Goal: Task Accomplishment & Management: Use online tool/utility

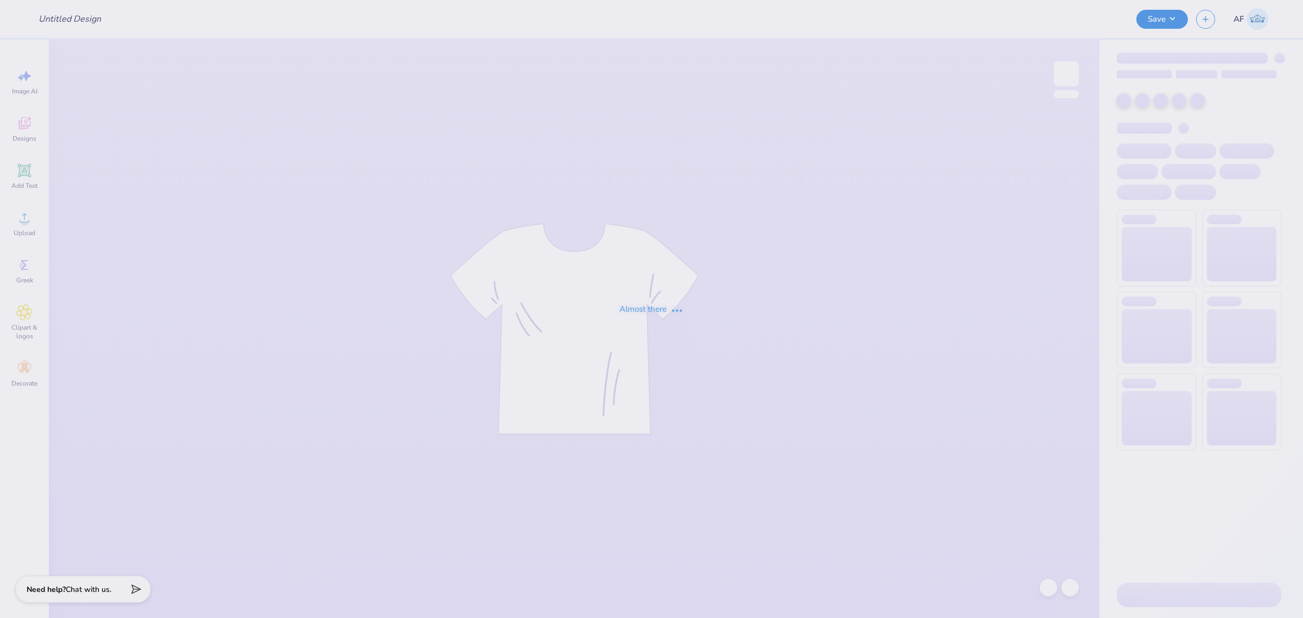
type input "Parent's Weekend"
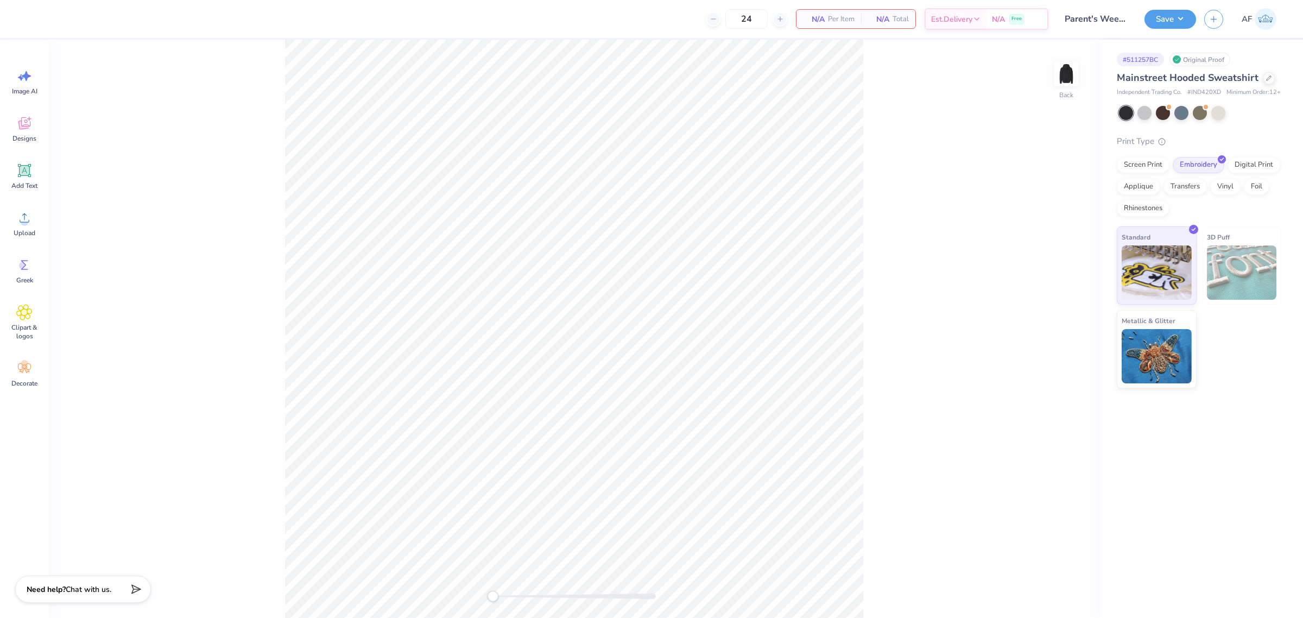
click at [223, 188] on div "Back" at bounding box center [574, 329] width 1050 height 578
click at [24, 224] on circle at bounding box center [25, 222] width 8 height 8
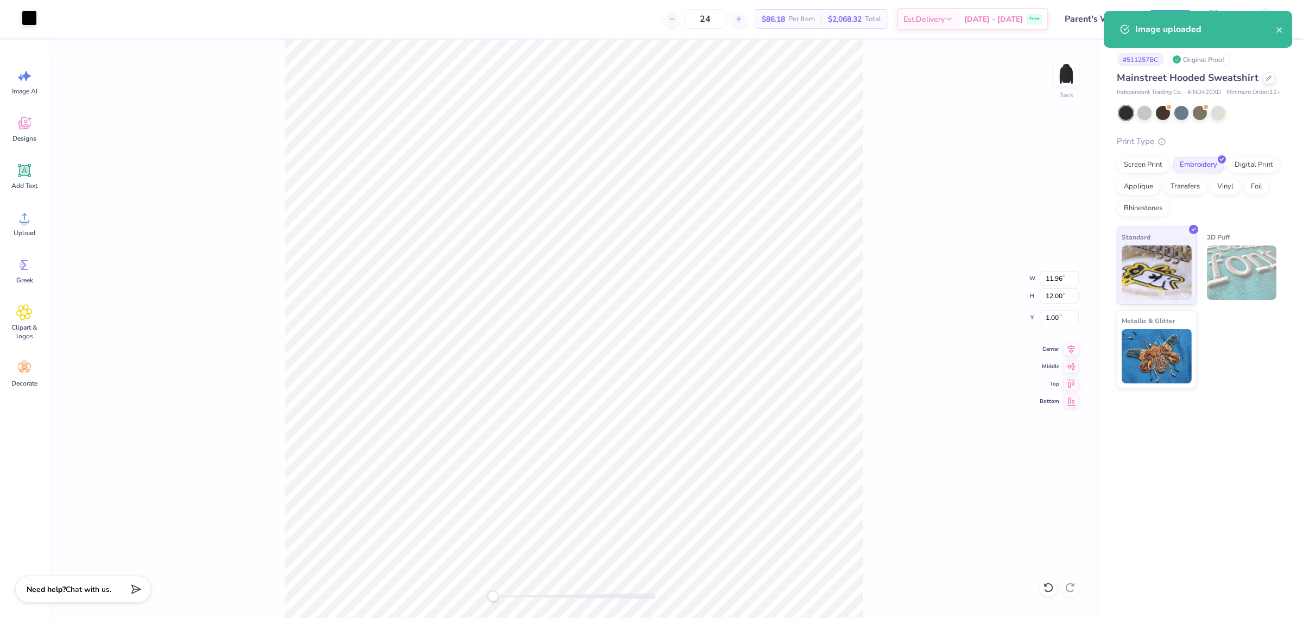
click at [30, 18] on div at bounding box center [29, 17] width 15 height 15
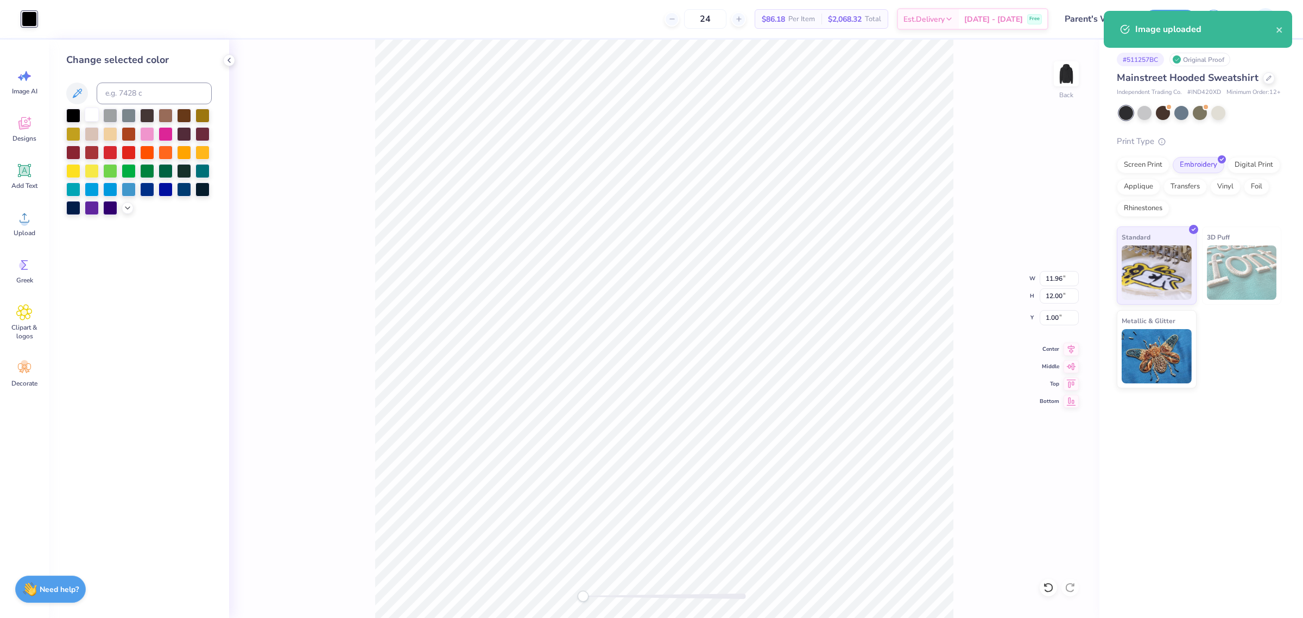
click at [91, 109] on div at bounding box center [92, 114] width 14 height 14
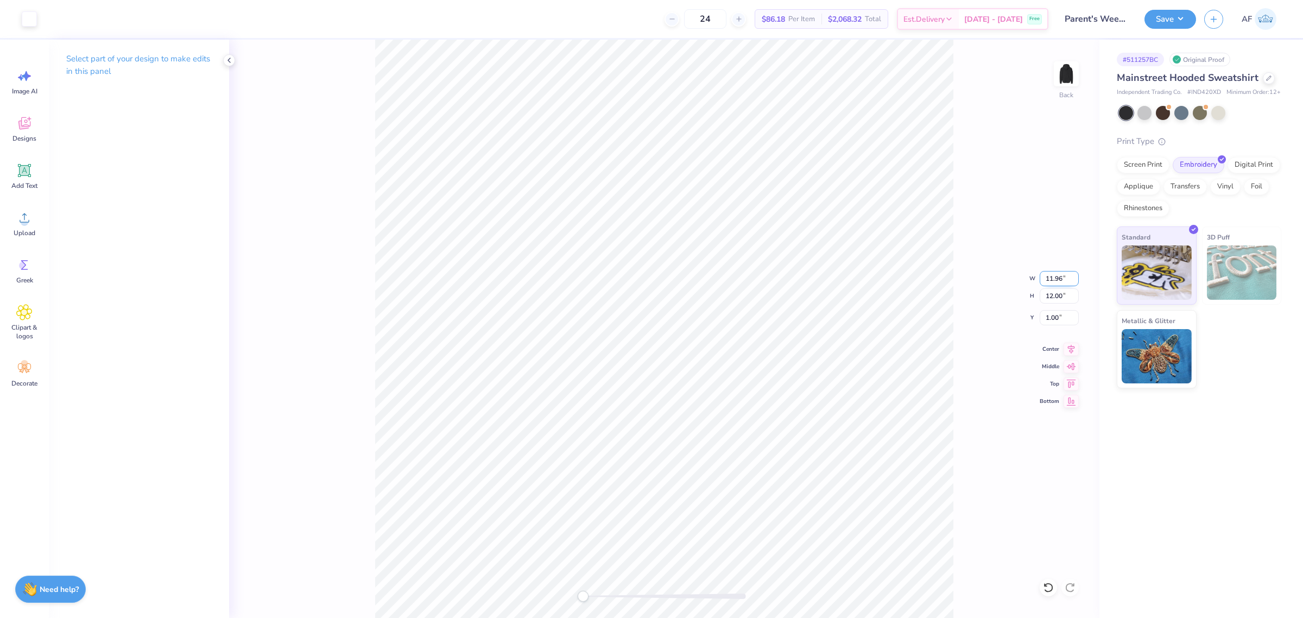
click at [1053, 281] on input "11.96" at bounding box center [1059, 278] width 39 height 15
click at [1053, 299] on input "12.00" at bounding box center [1059, 295] width 39 height 15
type input "4"
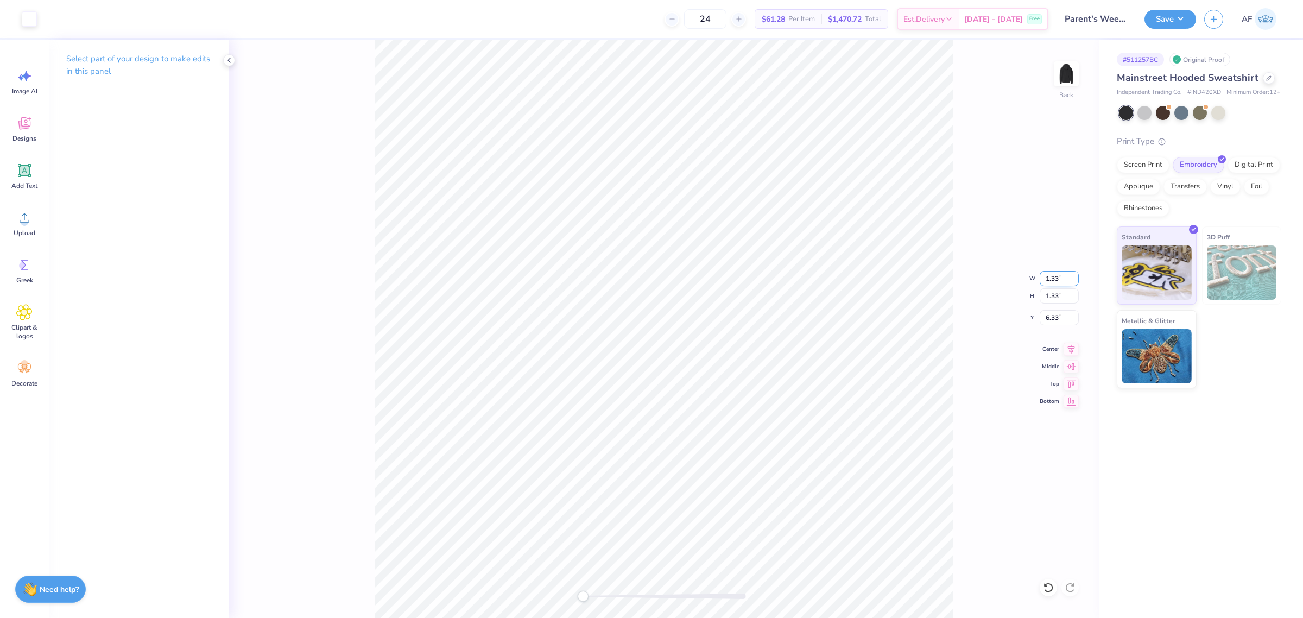
click at [1048, 277] on input "1.33" at bounding box center [1059, 278] width 39 height 15
click at [1050, 302] on input "1.33" at bounding box center [1059, 295] width 39 height 15
type input "4.1"
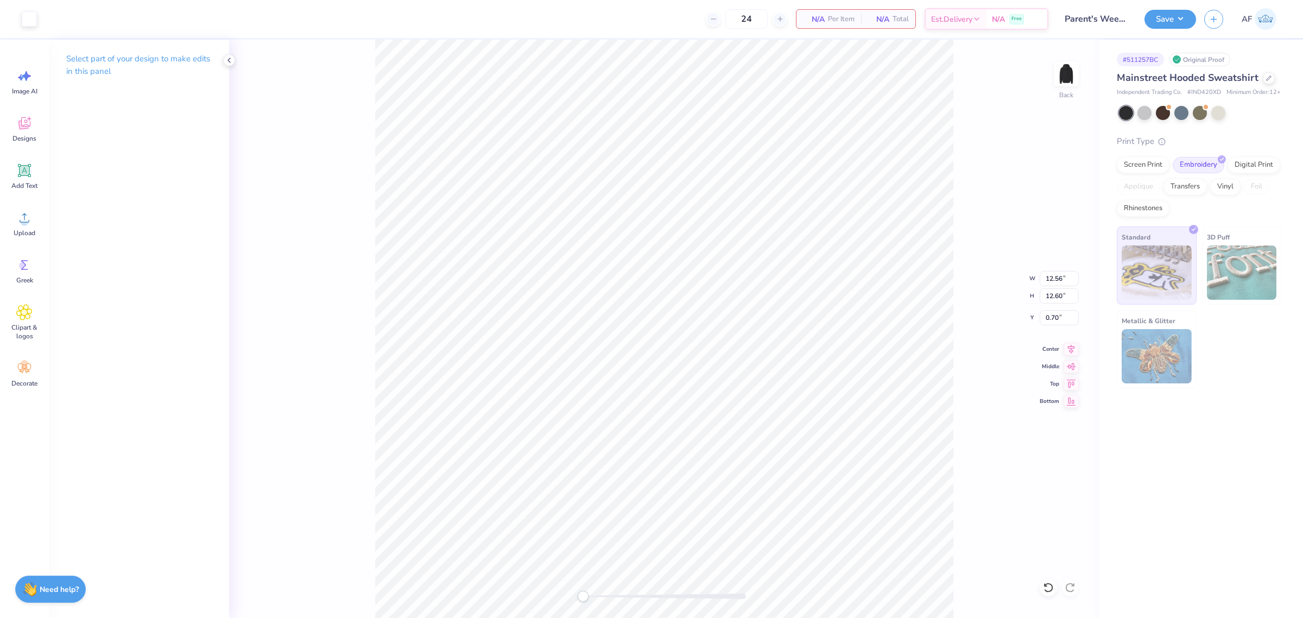
click at [992, 343] on div "Back W 12.56 12.56 " H 12.60 12.60 " Y 0.70 0.70 " Center Middle Top Bottom" at bounding box center [664, 329] width 870 height 578
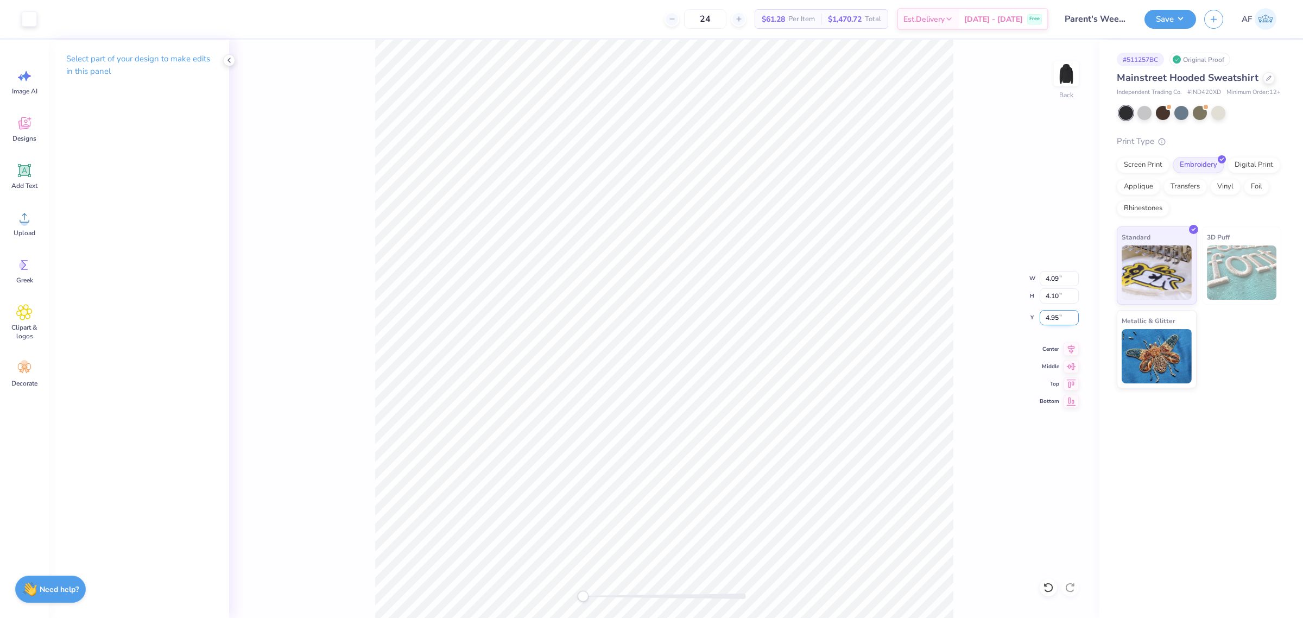
click at [1054, 322] on input "4.95" at bounding box center [1059, 317] width 39 height 15
type input "3"
click at [31, 223] on icon at bounding box center [24, 218] width 16 height 16
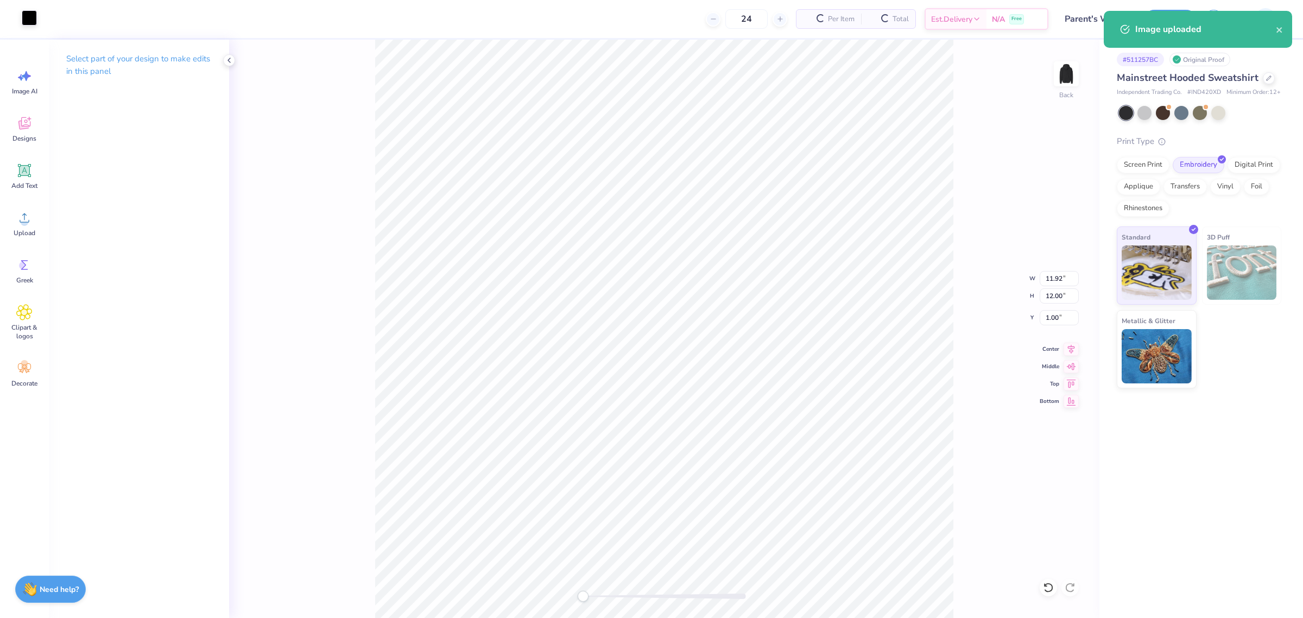
click at [30, 17] on div at bounding box center [29, 17] width 15 height 15
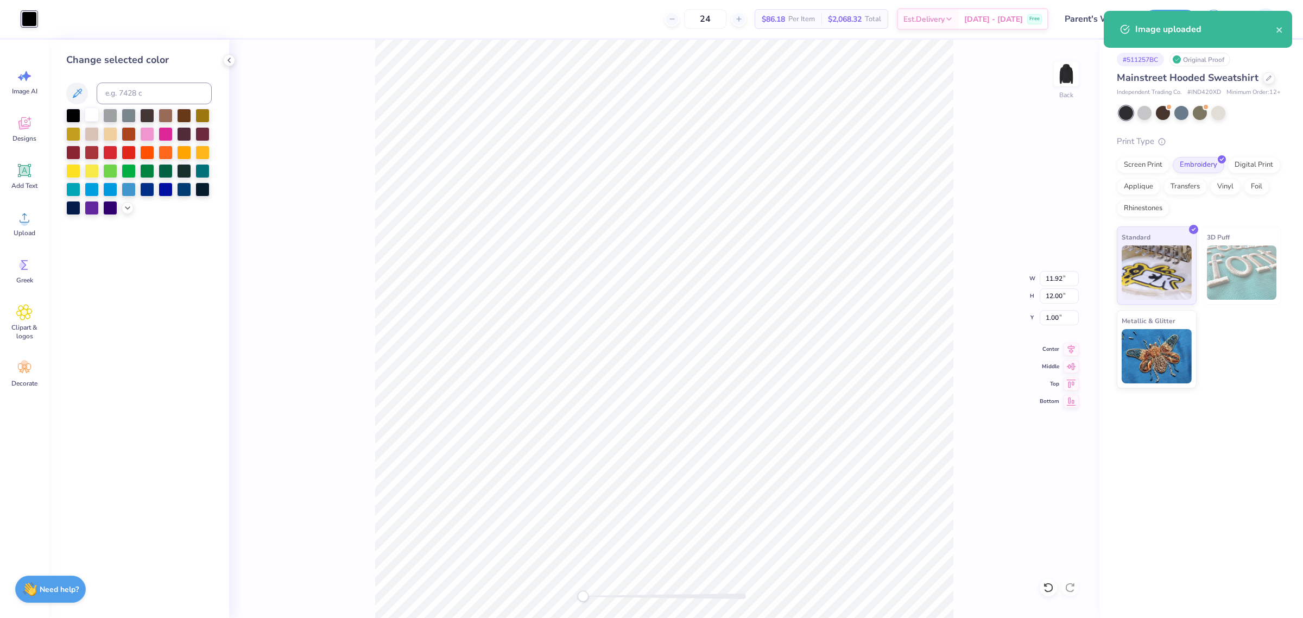
click at [88, 114] on div at bounding box center [92, 114] width 14 height 14
click at [1056, 278] on input "11.92" at bounding box center [1059, 278] width 39 height 15
type input "4.07"
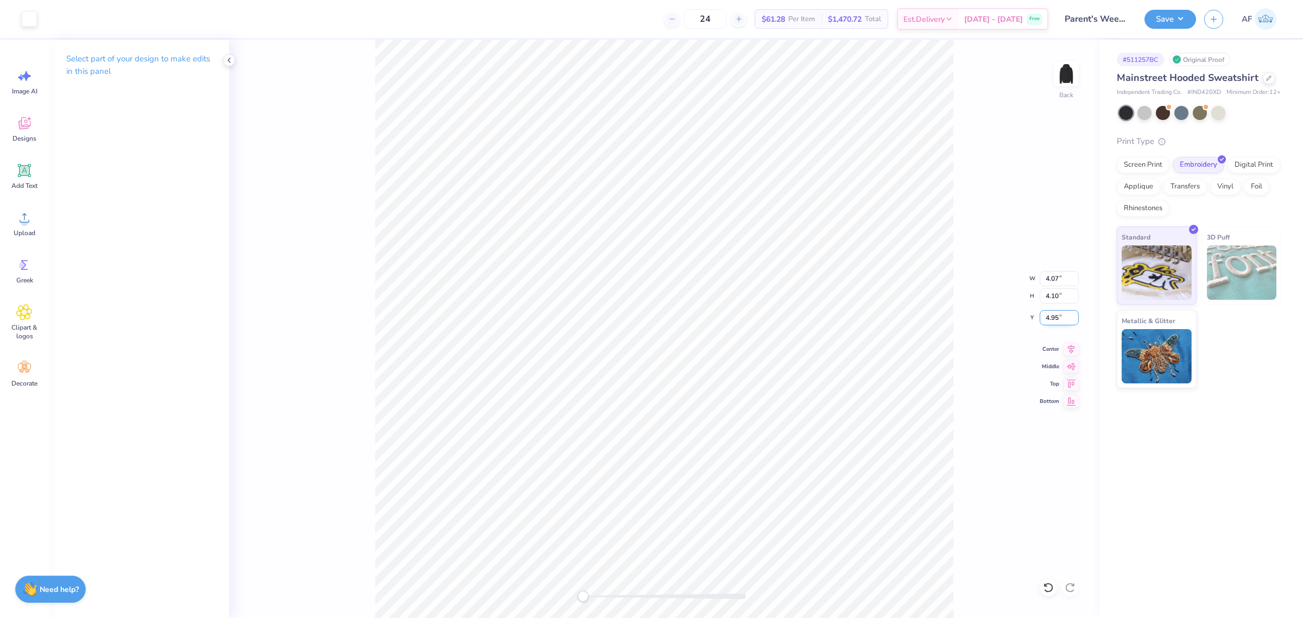
click at [1056, 319] on input "4.95" at bounding box center [1059, 317] width 39 height 15
type input "3"
click at [1075, 349] on icon at bounding box center [1070, 347] width 15 height 13
click at [1189, 23] on button "Save" at bounding box center [1170, 17] width 52 height 19
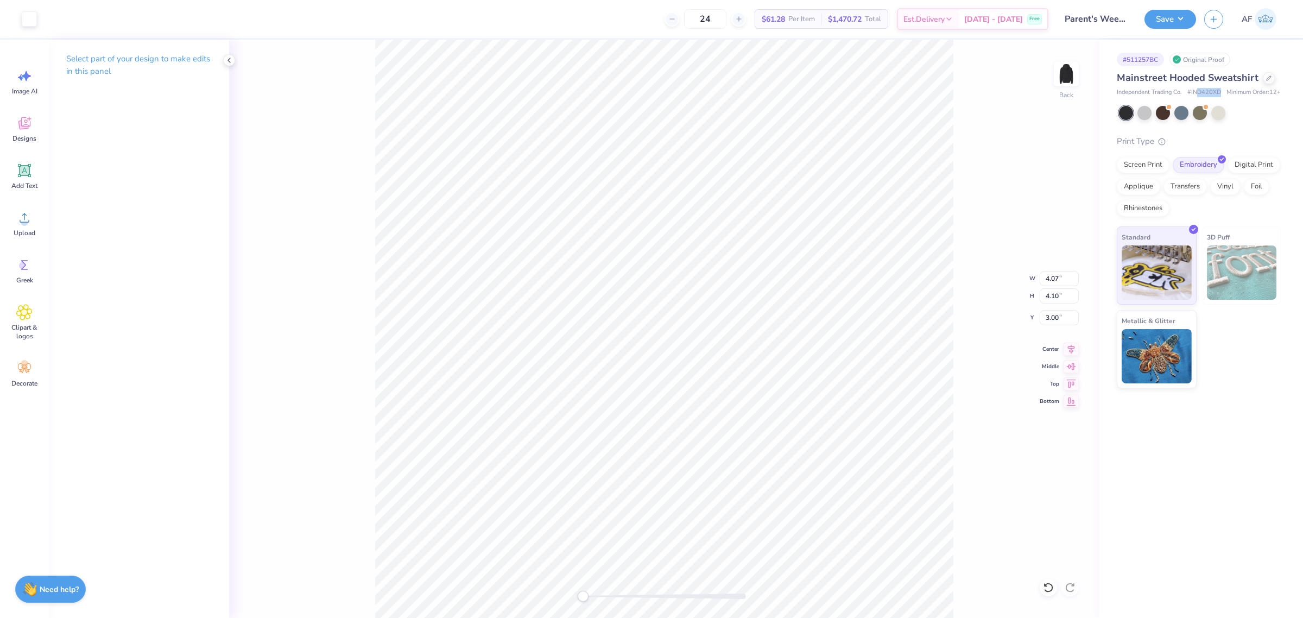
drag, startPoint x: 1197, startPoint y: 93, endPoint x: 1236, endPoint y: 93, distance: 38.5
click at [1236, 93] on div "Independent Trading Co. # IND420XD Minimum Order: 12 +" at bounding box center [1199, 92] width 164 height 9
click at [1070, 80] on img at bounding box center [1065, 73] width 43 height 43
click at [1062, 80] on img at bounding box center [1065, 73] width 43 height 43
click at [1062, 80] on img at bounding box center [1066, 74] width 22 height 22
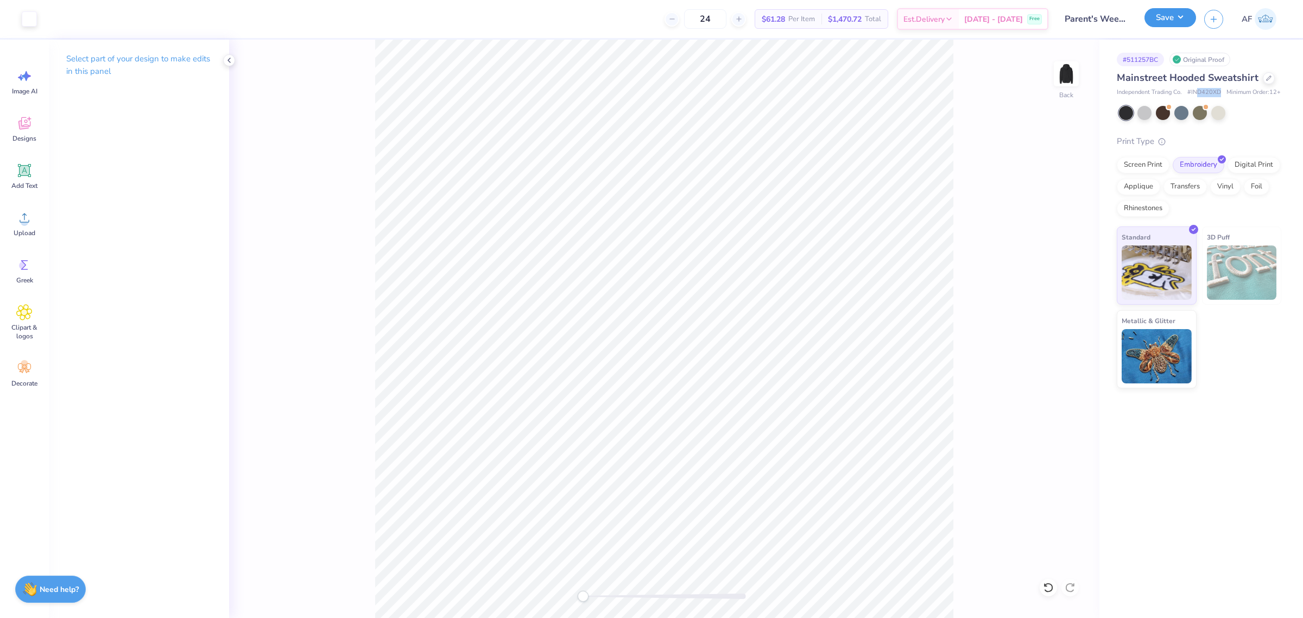
click at [1180, 17] on button "Save" at bounding box center [1170, 17] width 52 height 19
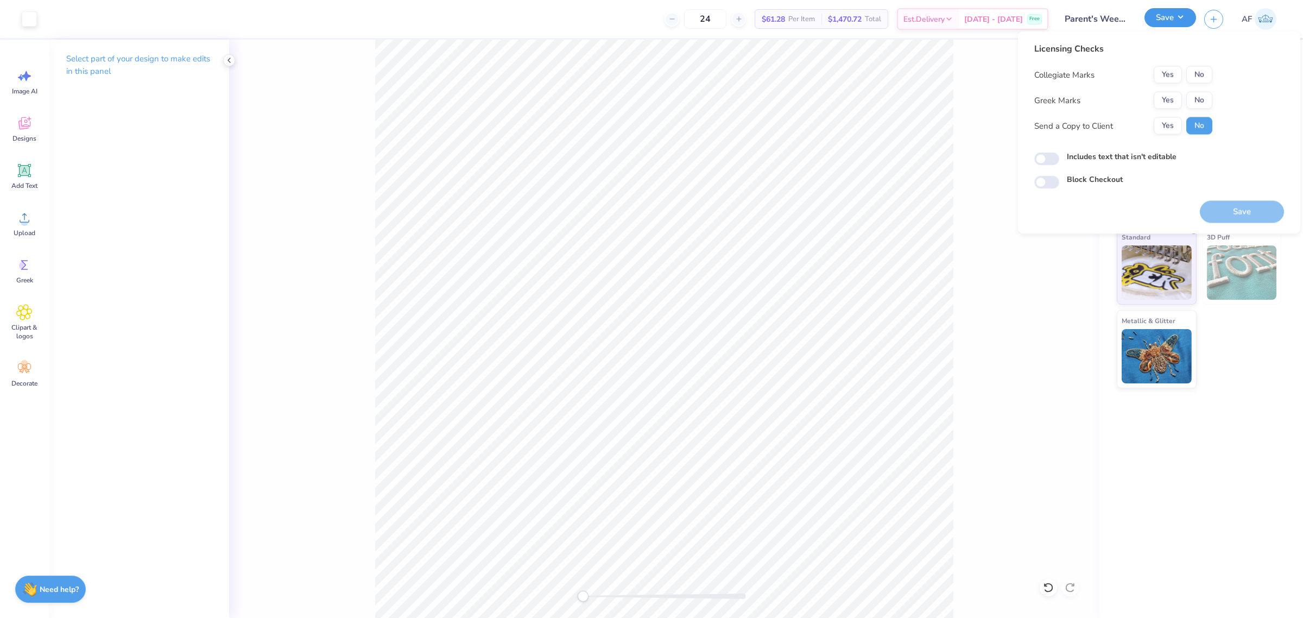
click at [1180, 17] on button "Save" at bounding box center [1170, 17] width 52 height 19
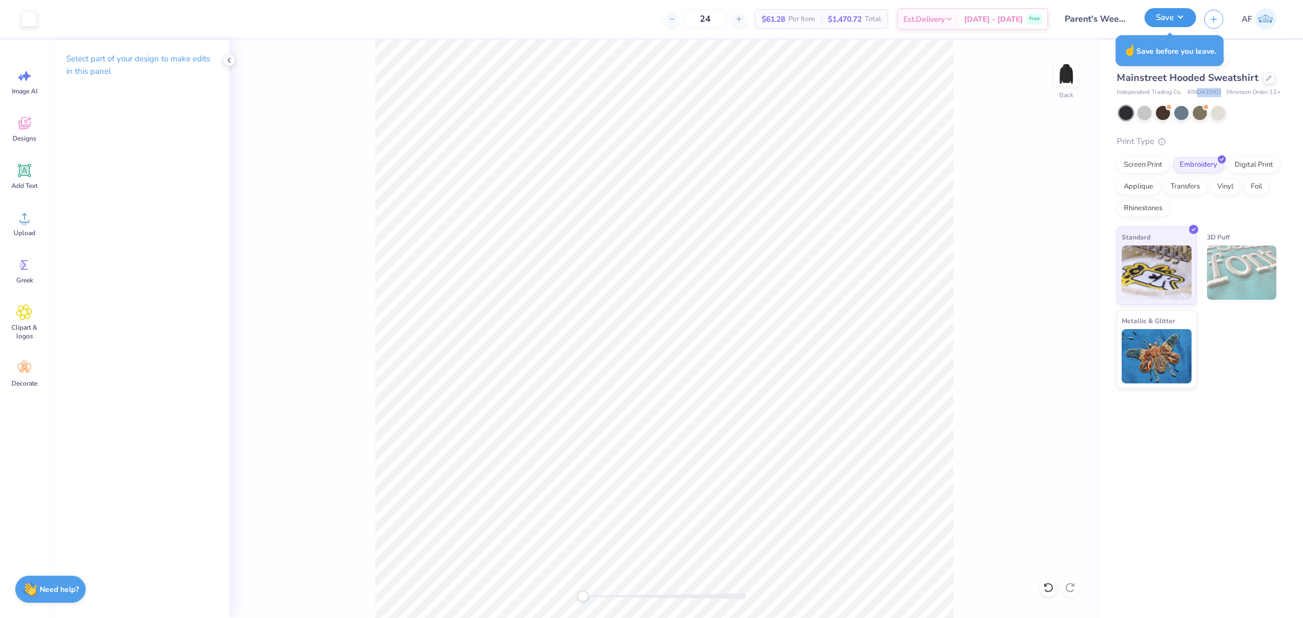
click at [1182, 22] on button "Save" at bounding box center [1170, 17] width 52 height 19
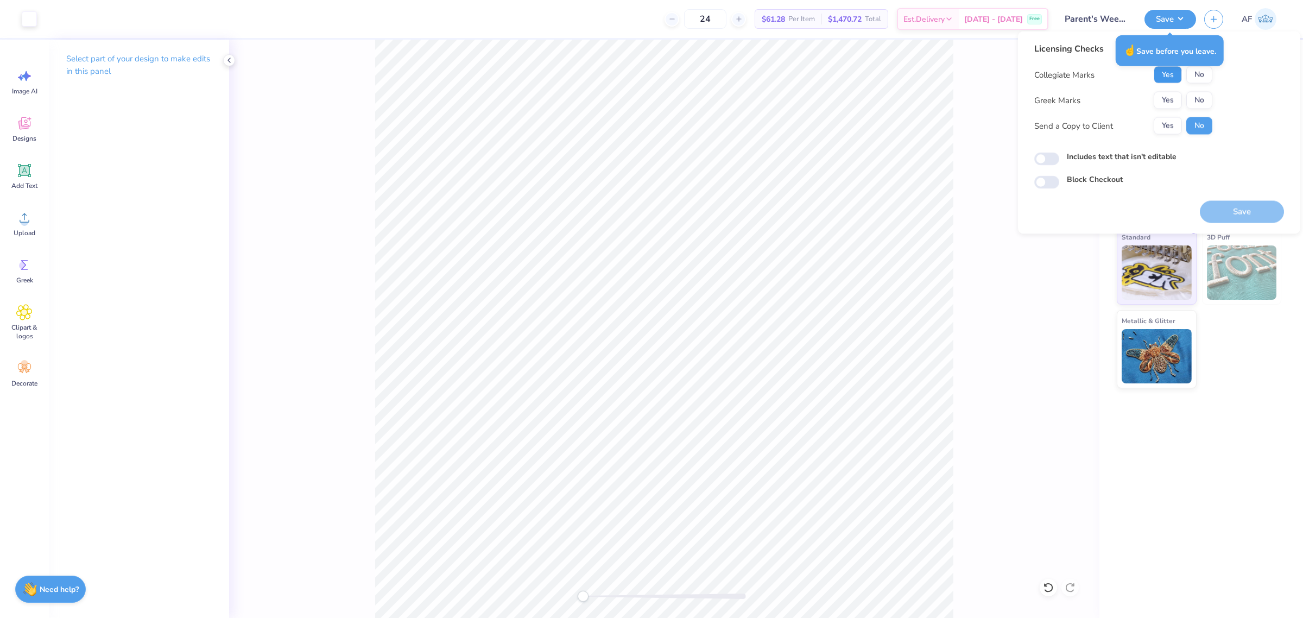
click at [1167, 77] on button "Yes" at bounding box center [1168, 74] width 28 height 17
click at [1194, 101] on button "No" at bounding box center [1199, 100] width 26 height 17
click at [1169, 126] on button "Yes" at bounding box center [1168, 125] width 28 height 17
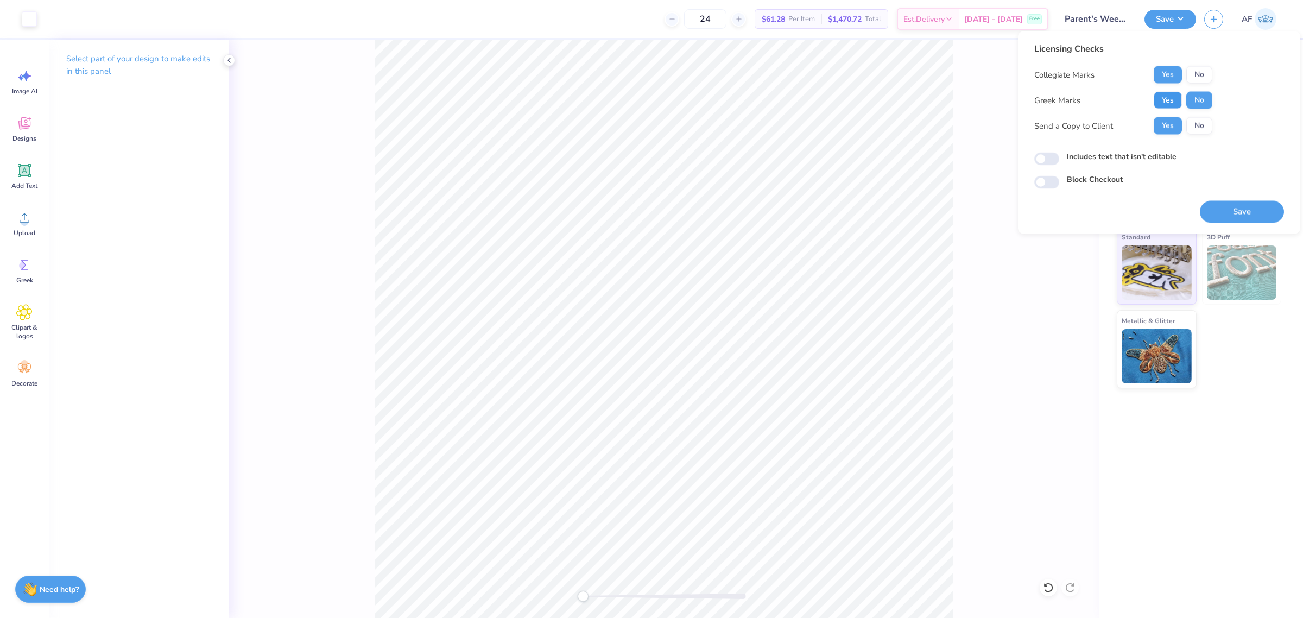
click at [1169, 99] on button "Yes" at bounding box center [1168, 100] width 28 height 17
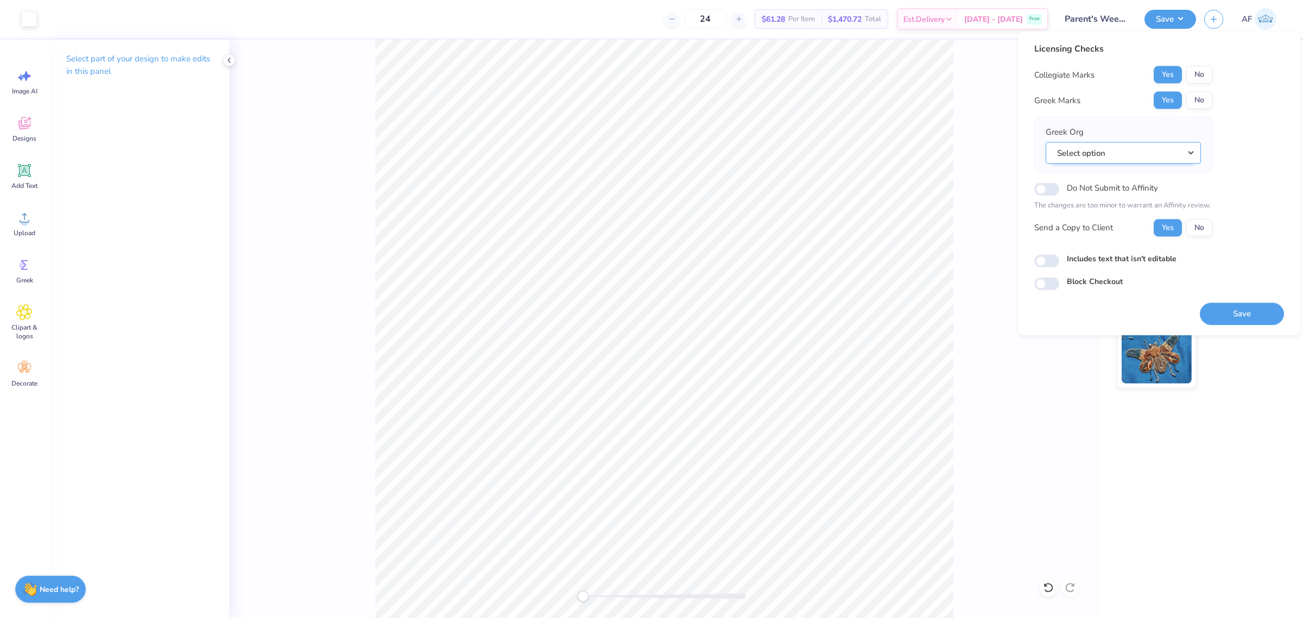
click at [1146, 157] on button "Select option" at bounding box center [1123, 153] width 155 height 22
click at [1112, 226] on link "Pi Kappa Alpha" at bounding box center [1123, 232] width 147 height 18
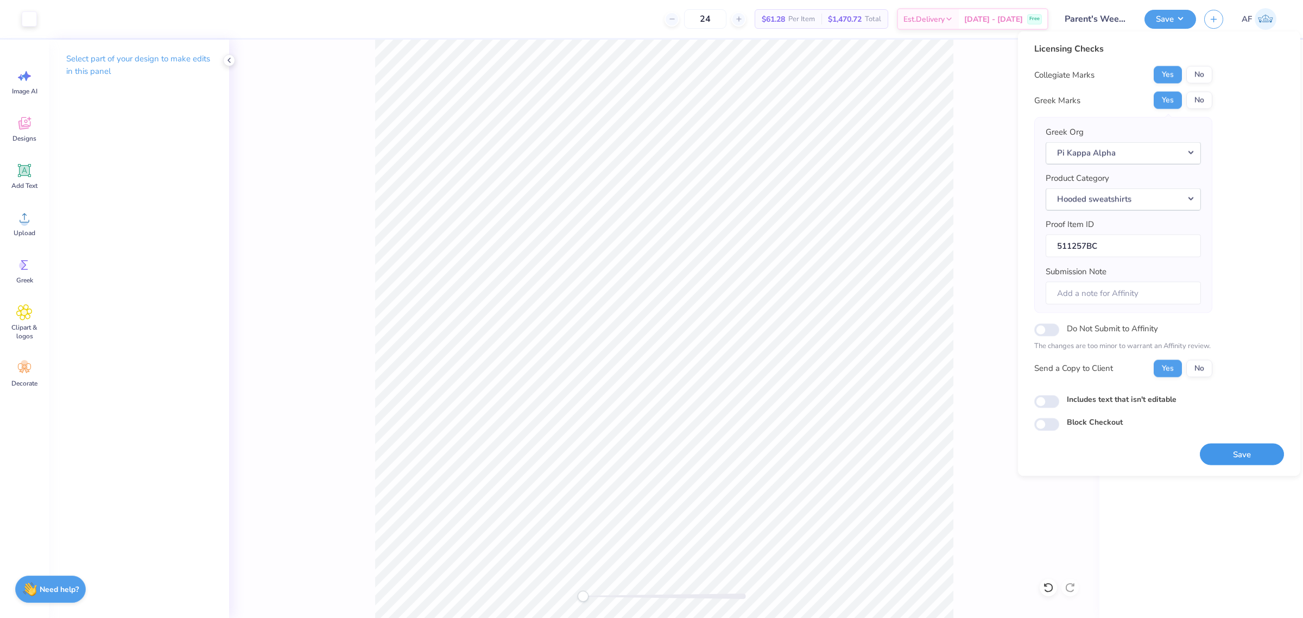
click at [1238, 458] on button "Save" at bounding box center [1242, 454] width 84 height 22
click at [975, 181] on div "Back" at bounding box center [664, 329] width 870 height 578
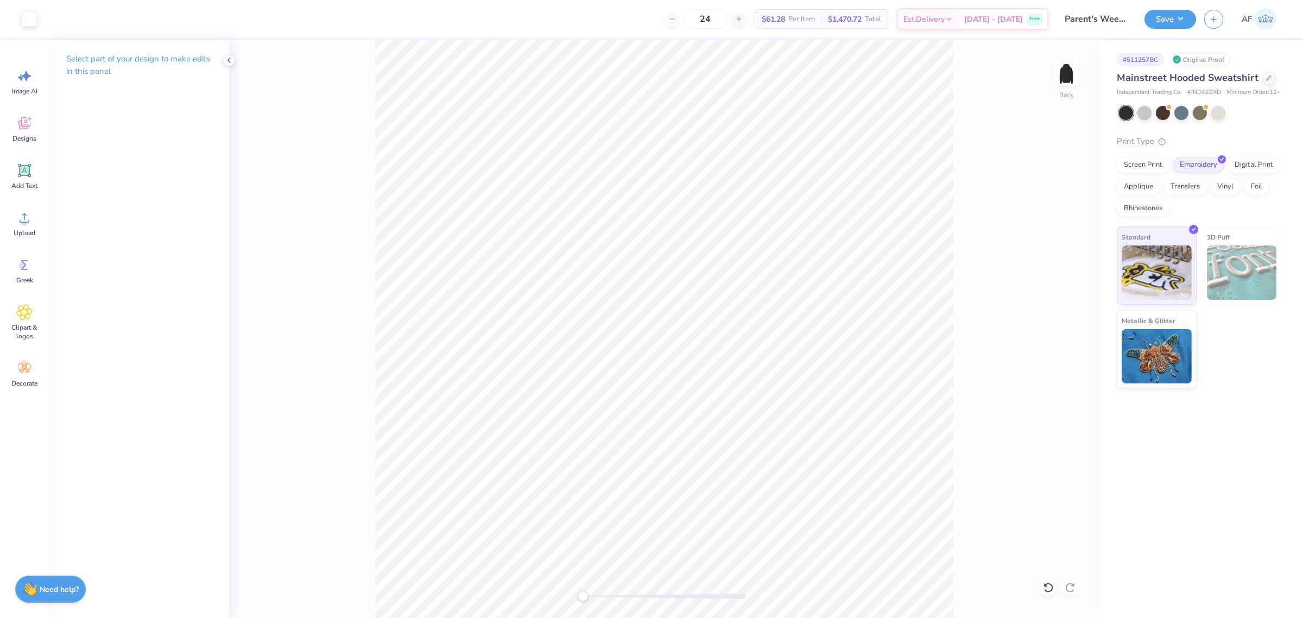
click at [563, 305] on div "Back" at bounding box center [664, 329] width 870 height 578
click at [1186, 20] on button "Save" at bounding box center [1170, 17] width 52 height 19
